Goal: Browse casually

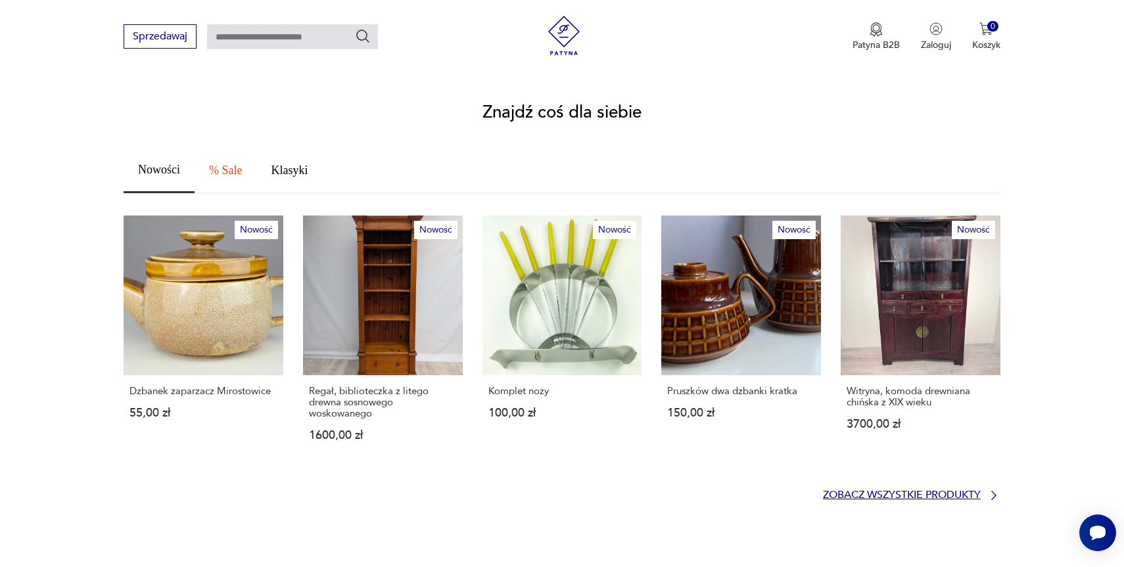
click at [873, 491] on p "Zobacz wszystkie produkty" at bounding box center [902, 495] width 158 height 9
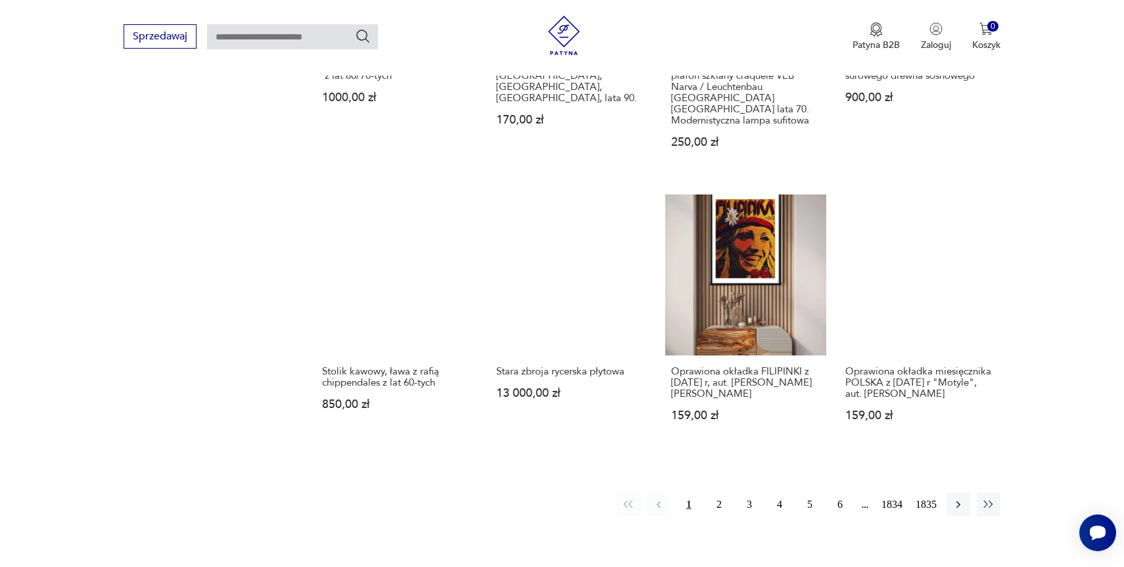
scroll to position [1096, 0]
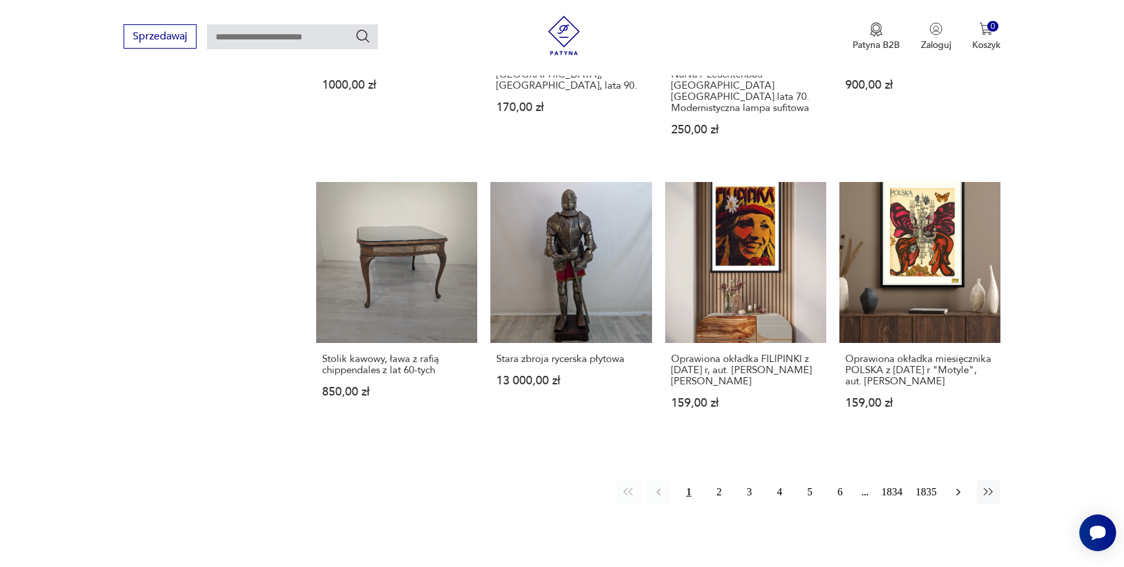
click at [957, 489] on icon "button" at bounding box center [958, 492] width 4 height 7
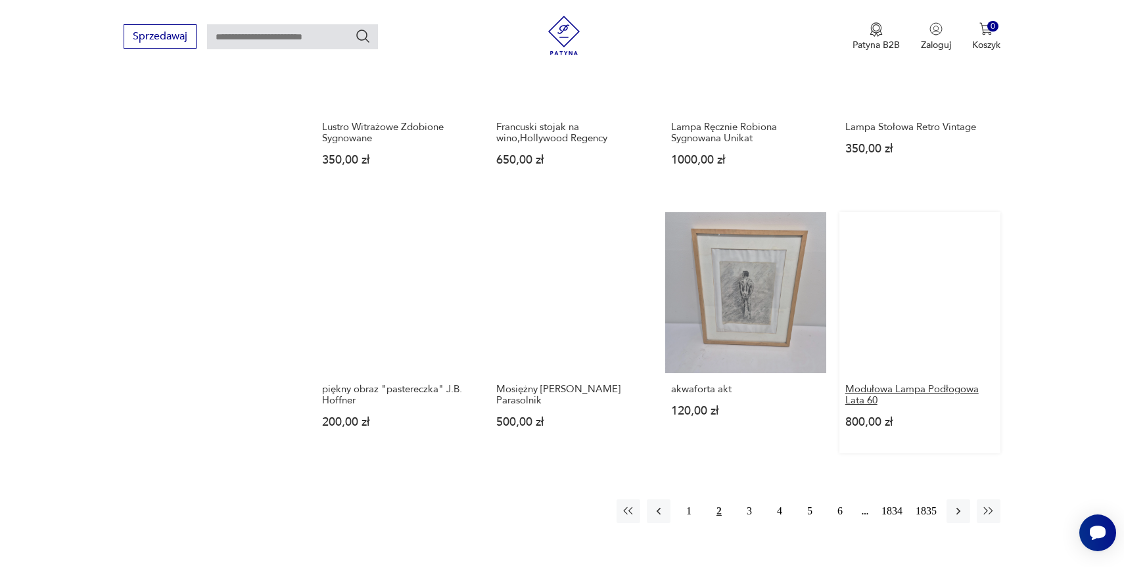
scroll to position [997, 0]
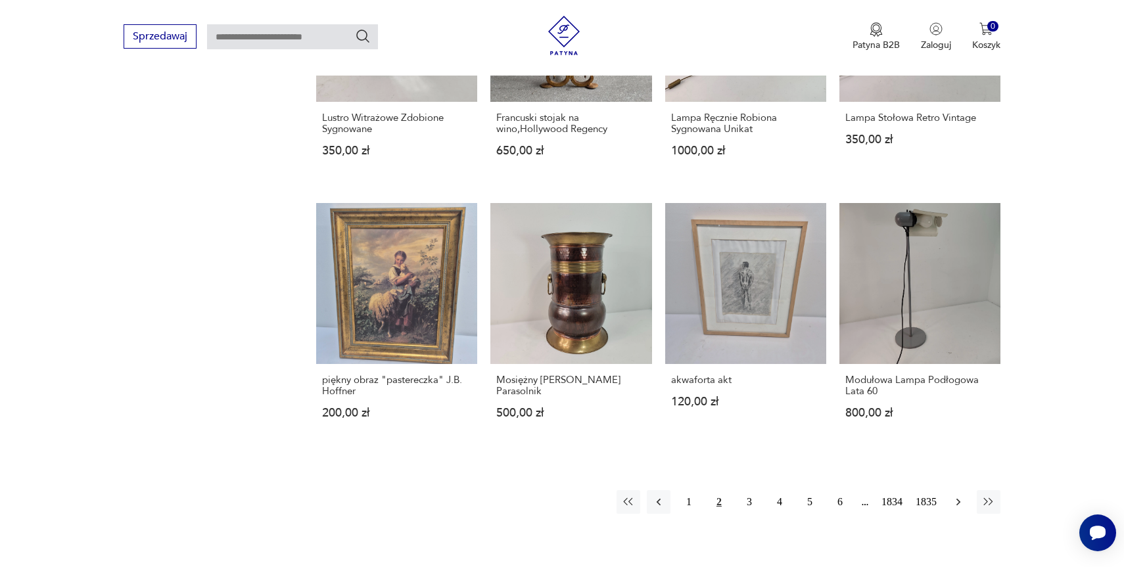
click at [954, 503] on icon "button" at bounding box center [958, 502] width 13 height 13
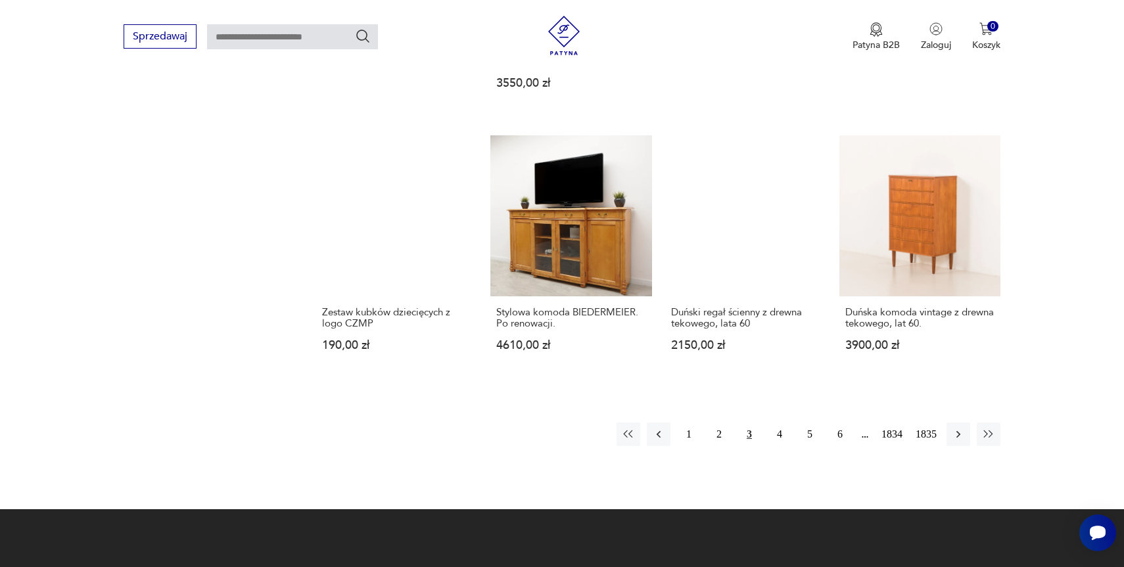
scroll to position [1140, 0]
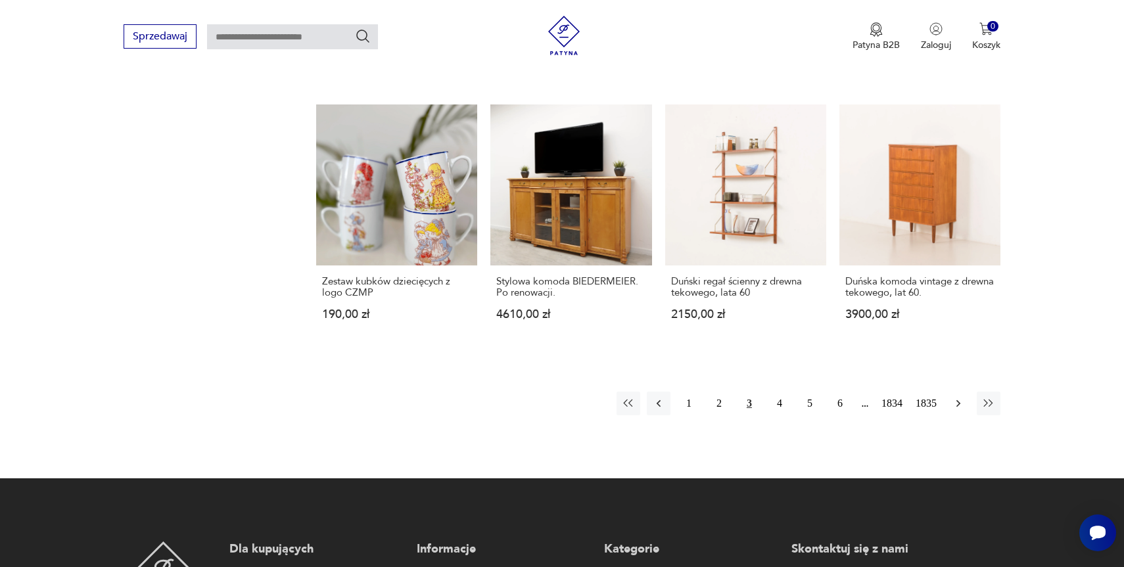
click at [958, 397] on icon "button" at bounding box center [958, 403] width 13 height 13
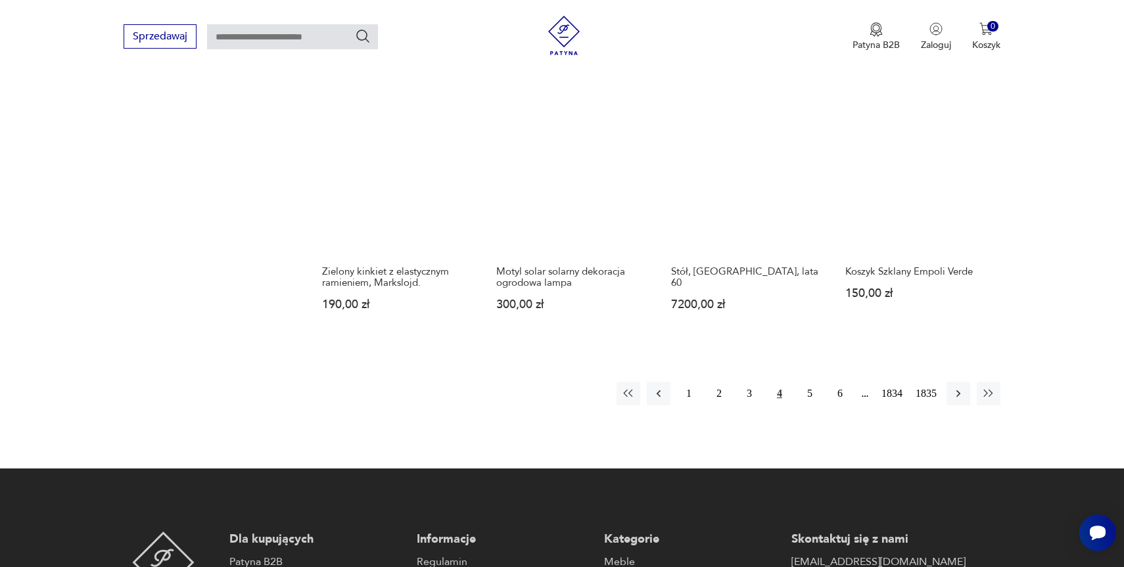
scroll to position [1249, 0]
